Goal: Find specific page/section: Find specific page/section

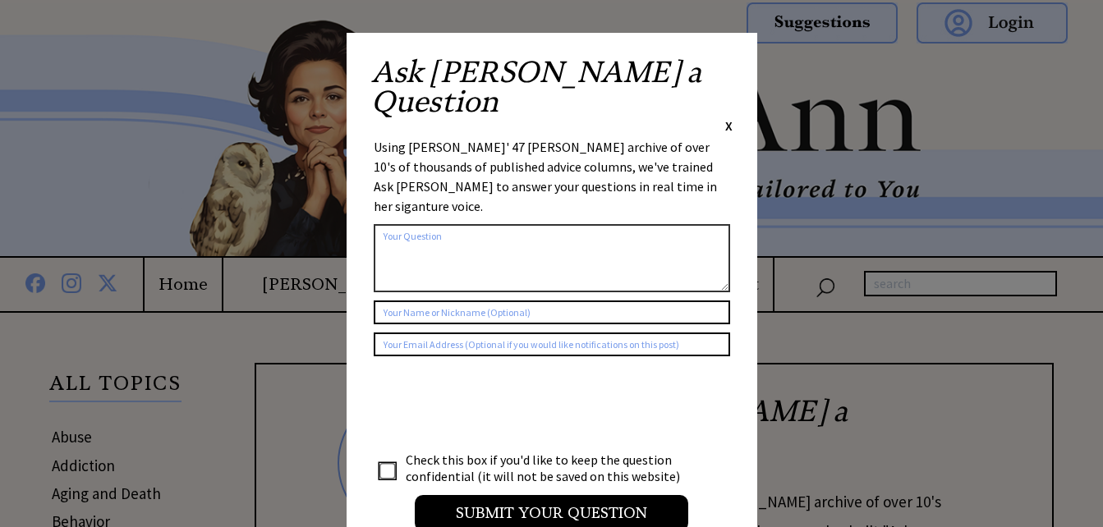
click at [723, 73] on div "Ask Ann a Question X" at bounding box center [551, 95] width 361 height 77
click at [732, 117] on span "X" at bounding box center [728, 125] width 7 height 16
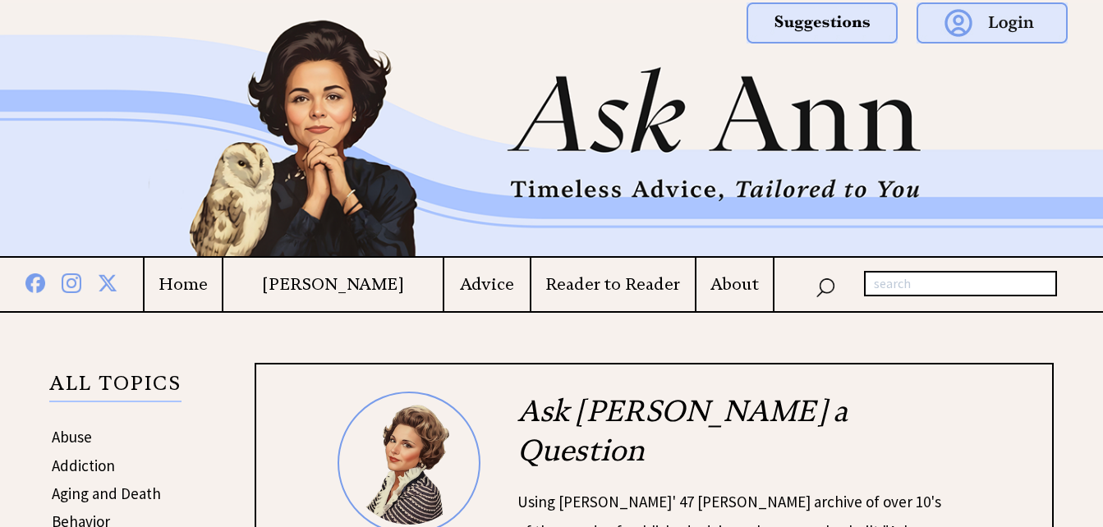
click at [205, 283] on h4 "Home" at bounding box center [183, 284] width 77 height 21
click at [468, 285] on h4 "Advice" at bounding box center [486, 284] width 85 height 21
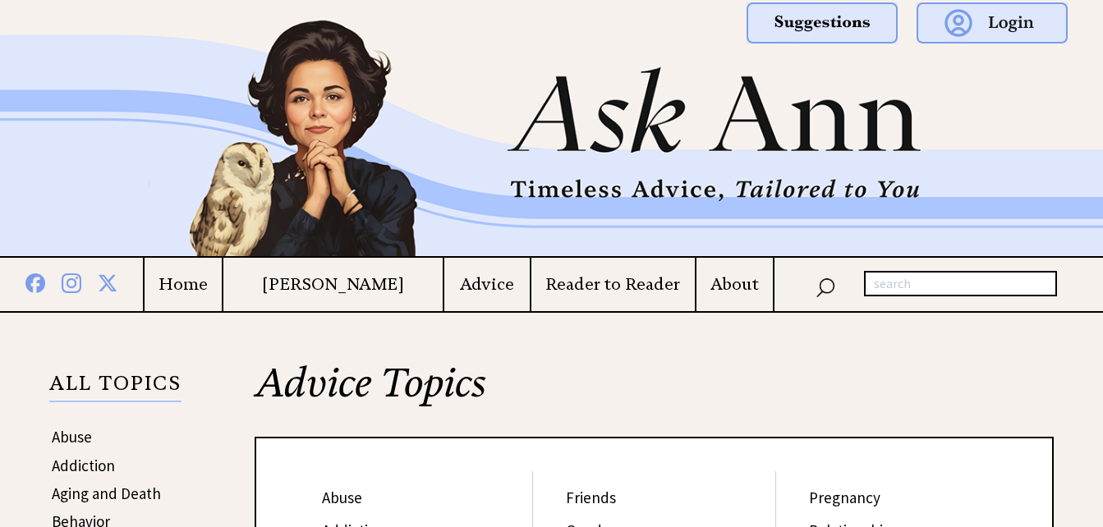
click at [222, 292] on h4 "Home" at bounding box center [183, 284] width 77 height 21
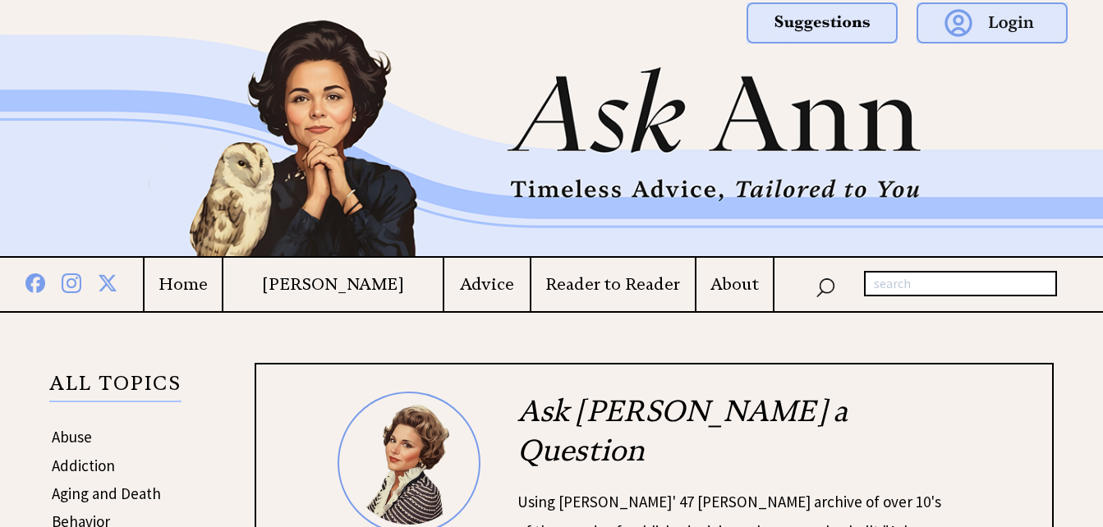
click at [349, 294] on h4 "[PERSON_NAME]" at bounding box center [332, 284] width 219 height 21
